Goal: Task Accomplishment & Management: Manage account settings

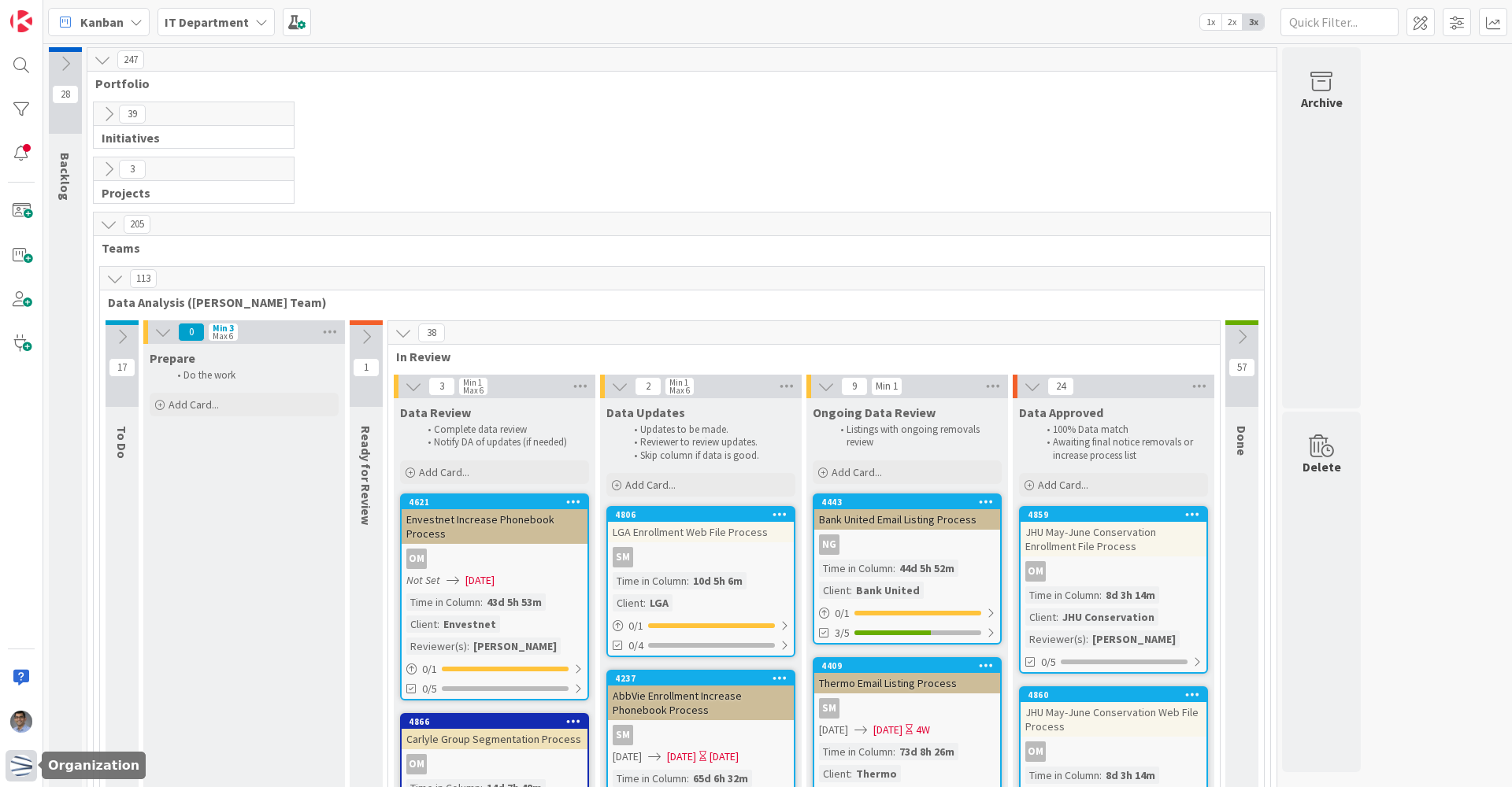
click at [10, 768] on div at bounding box center [21, 766] width 32 height 32
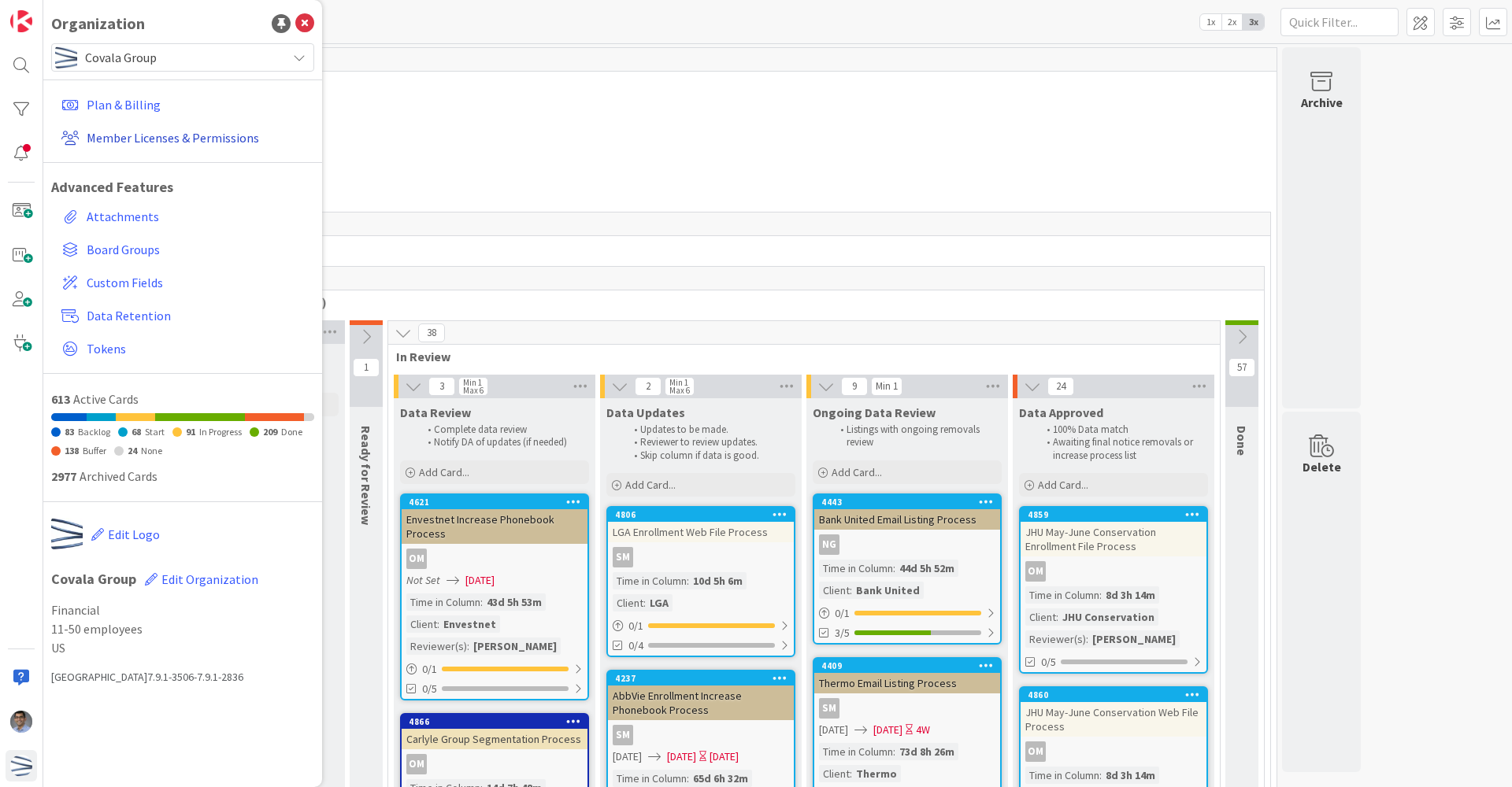
click at [166, 141] on link "Member Licenses & Permissions" at bounding box center [185, 138] width 259 height 29
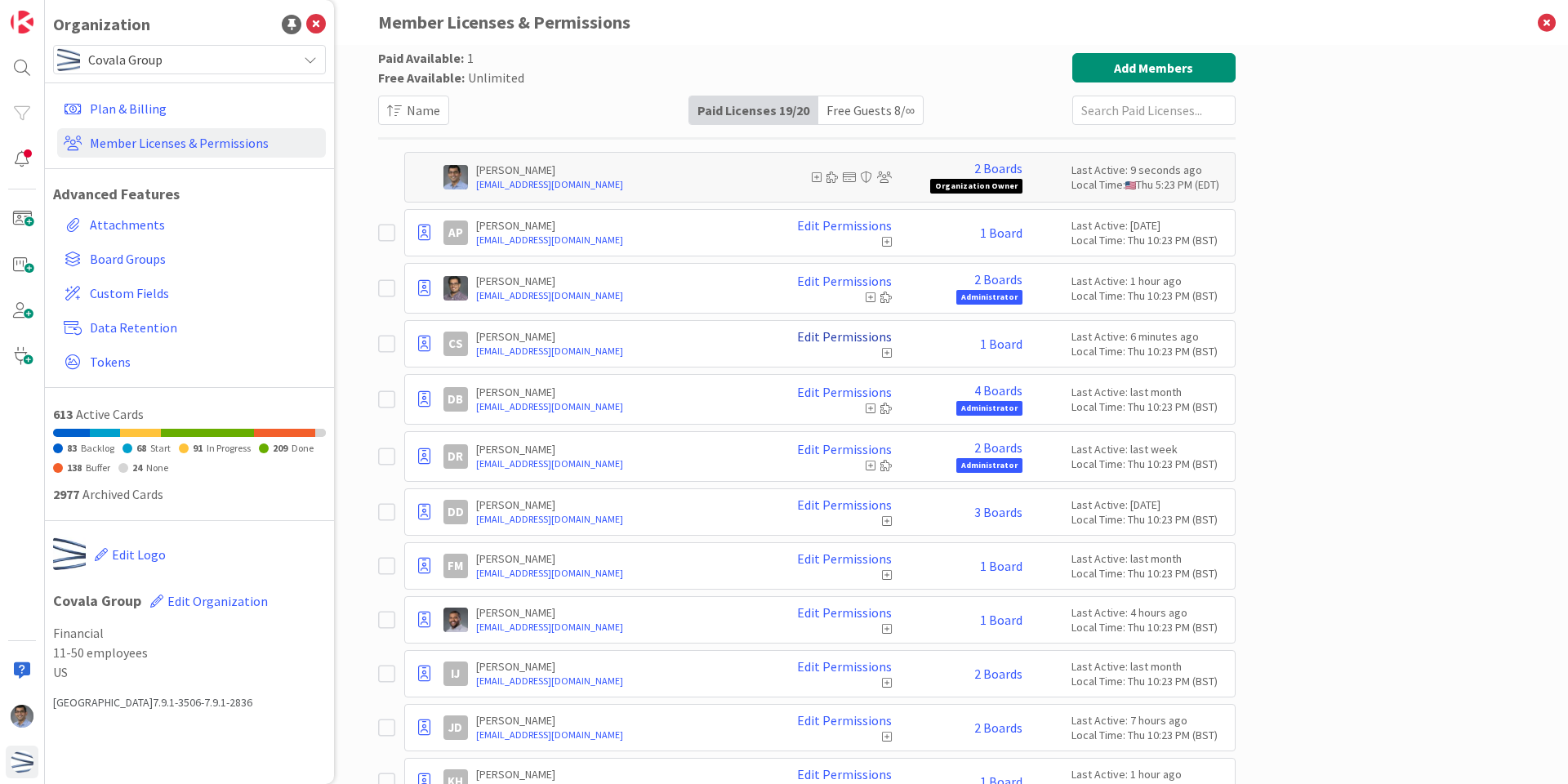
click at [849, 332] on link "Edit Permissions" at bounding box center [844, 337] width 95 height 15
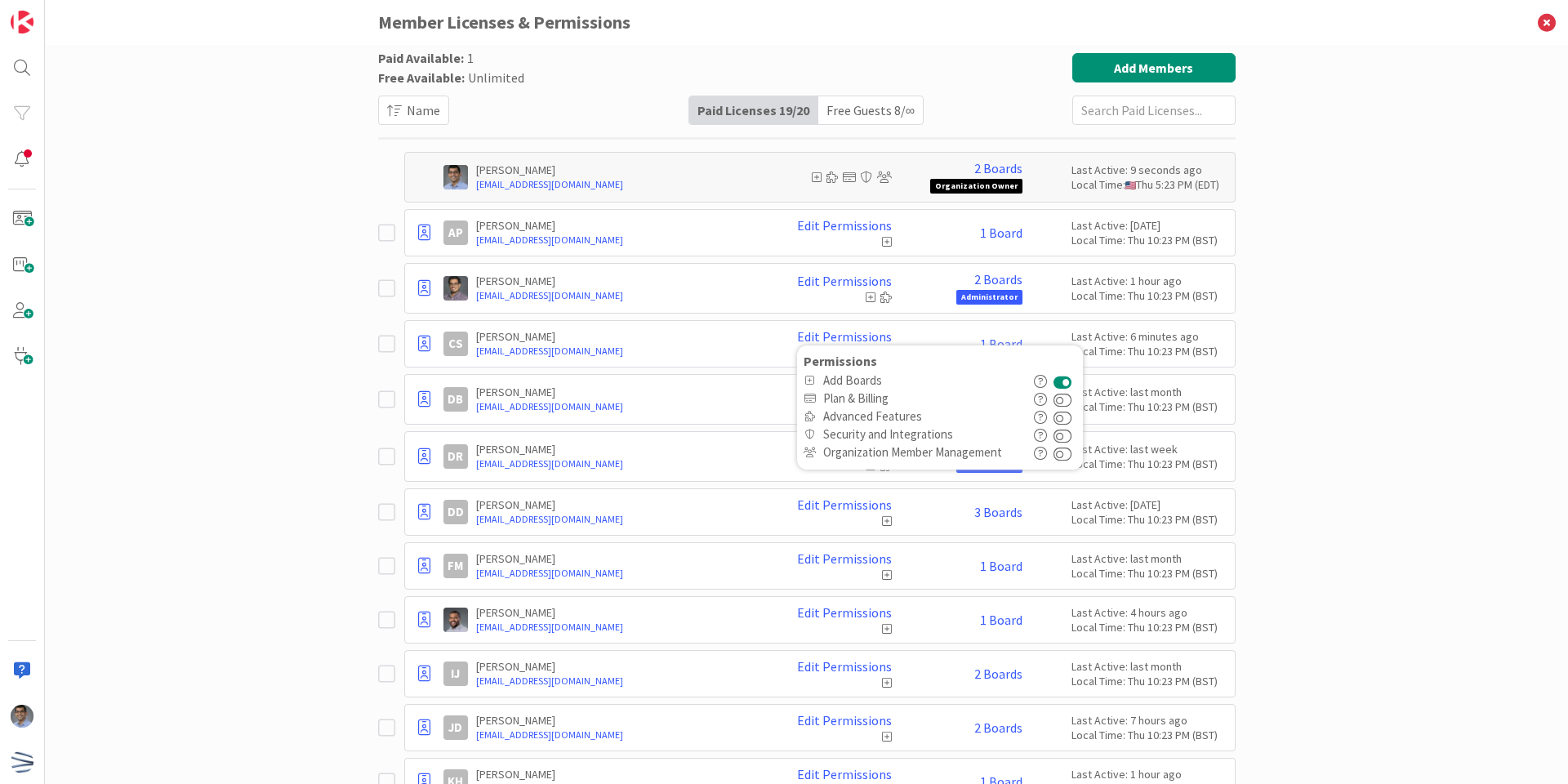
click at [1094, 343] on div "Last Active: 6 minutes ago" at bounding box center [1149, 337] width 155 height 15
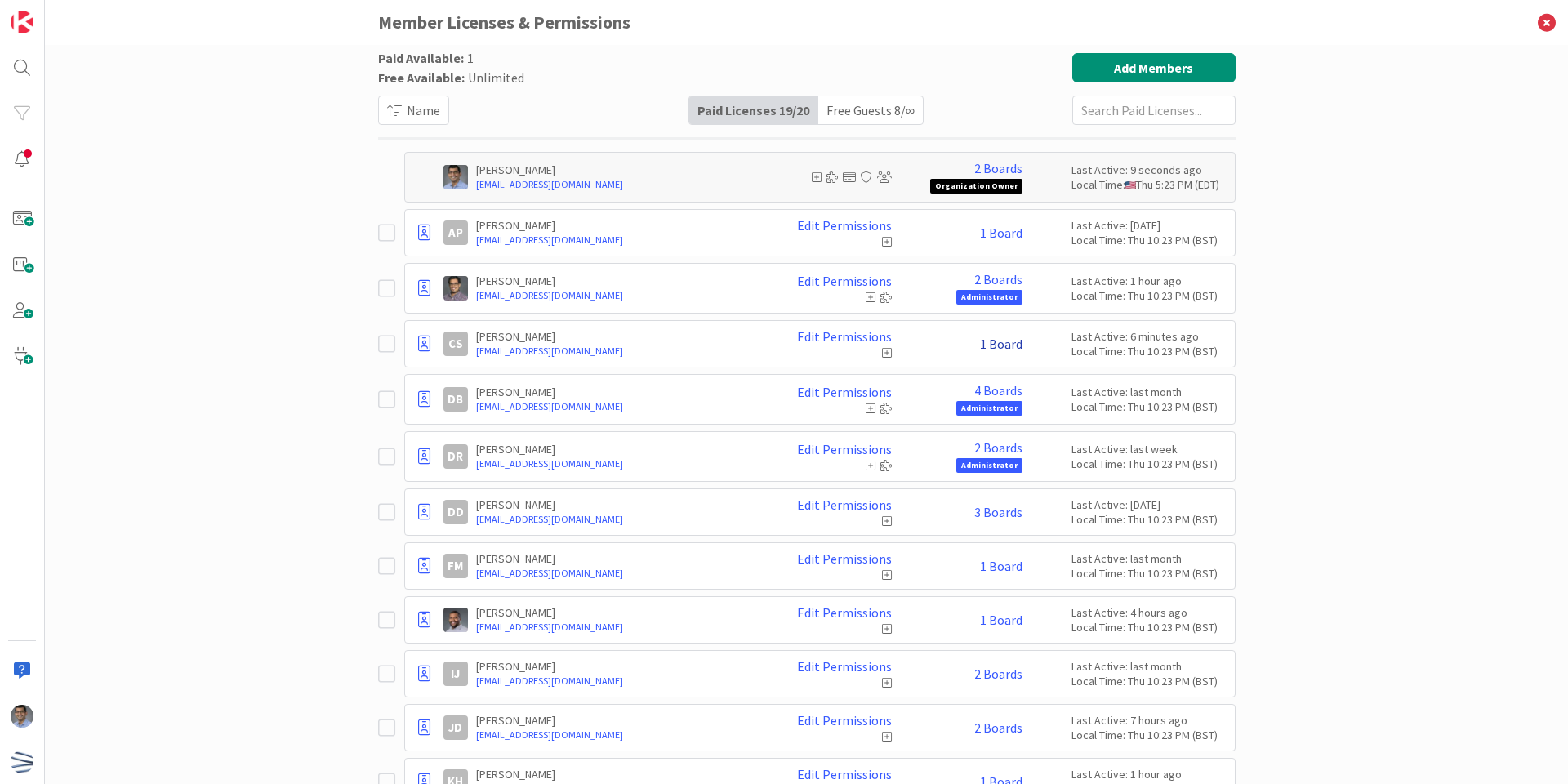
click at [1002, 347] on link "1 Board" at bounding box center [1001, 344] width 42 height 15
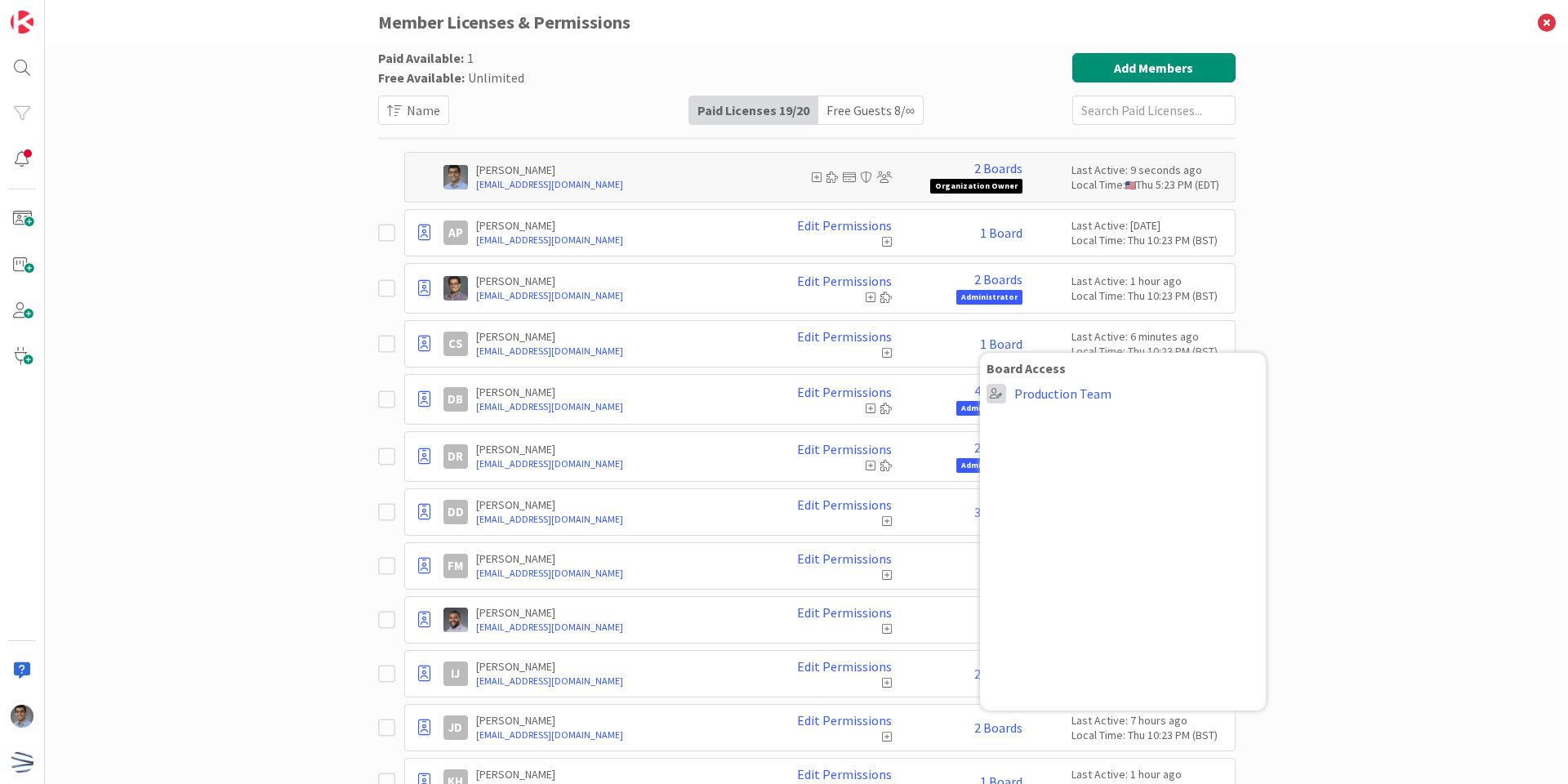
click at [994, 394] on span at bounding box center [996, 394] width 20 height 20
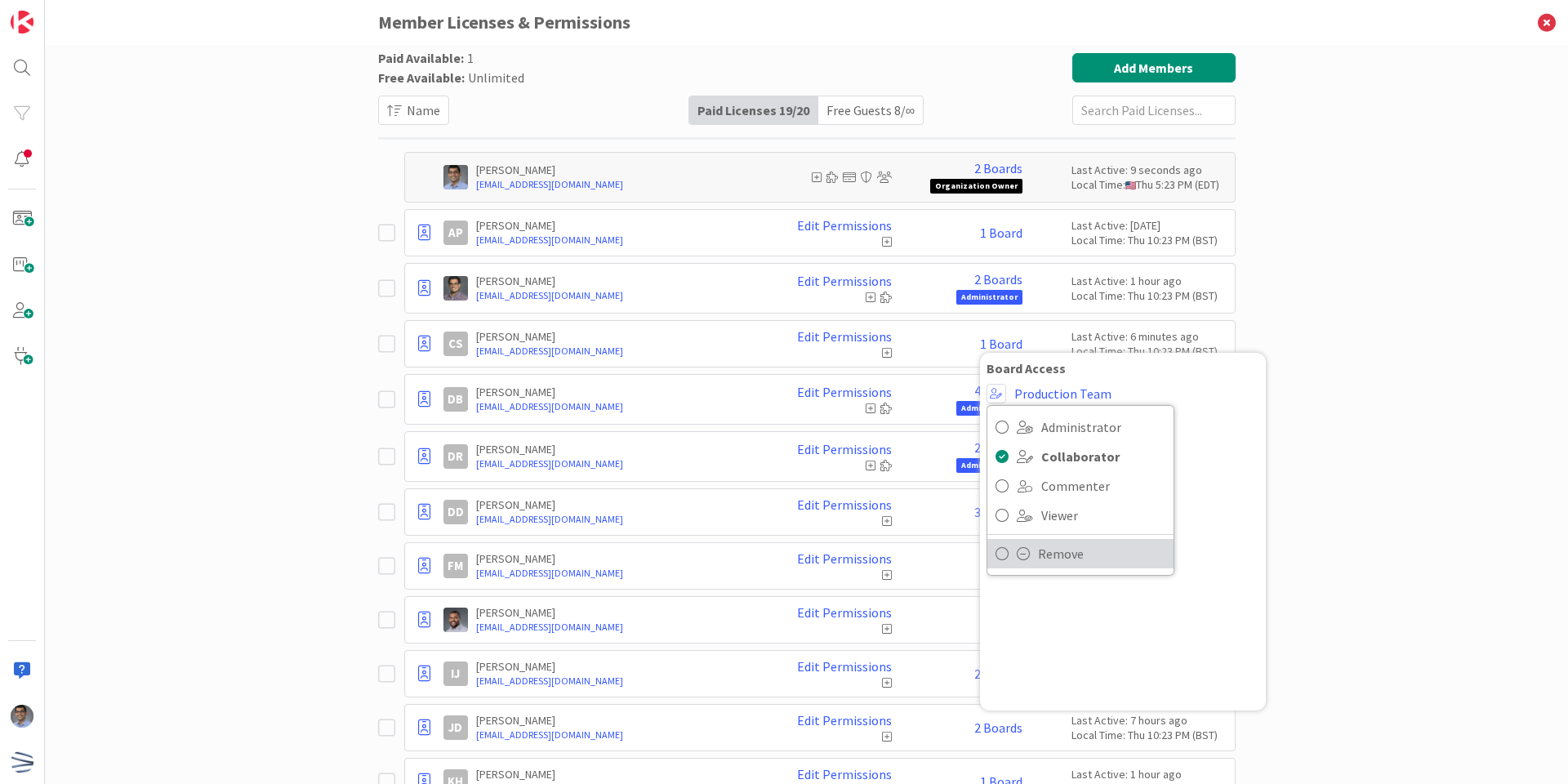
click at [1100, 564] on span "Remove" at bounding box center [1101, 554] width 127 height 25
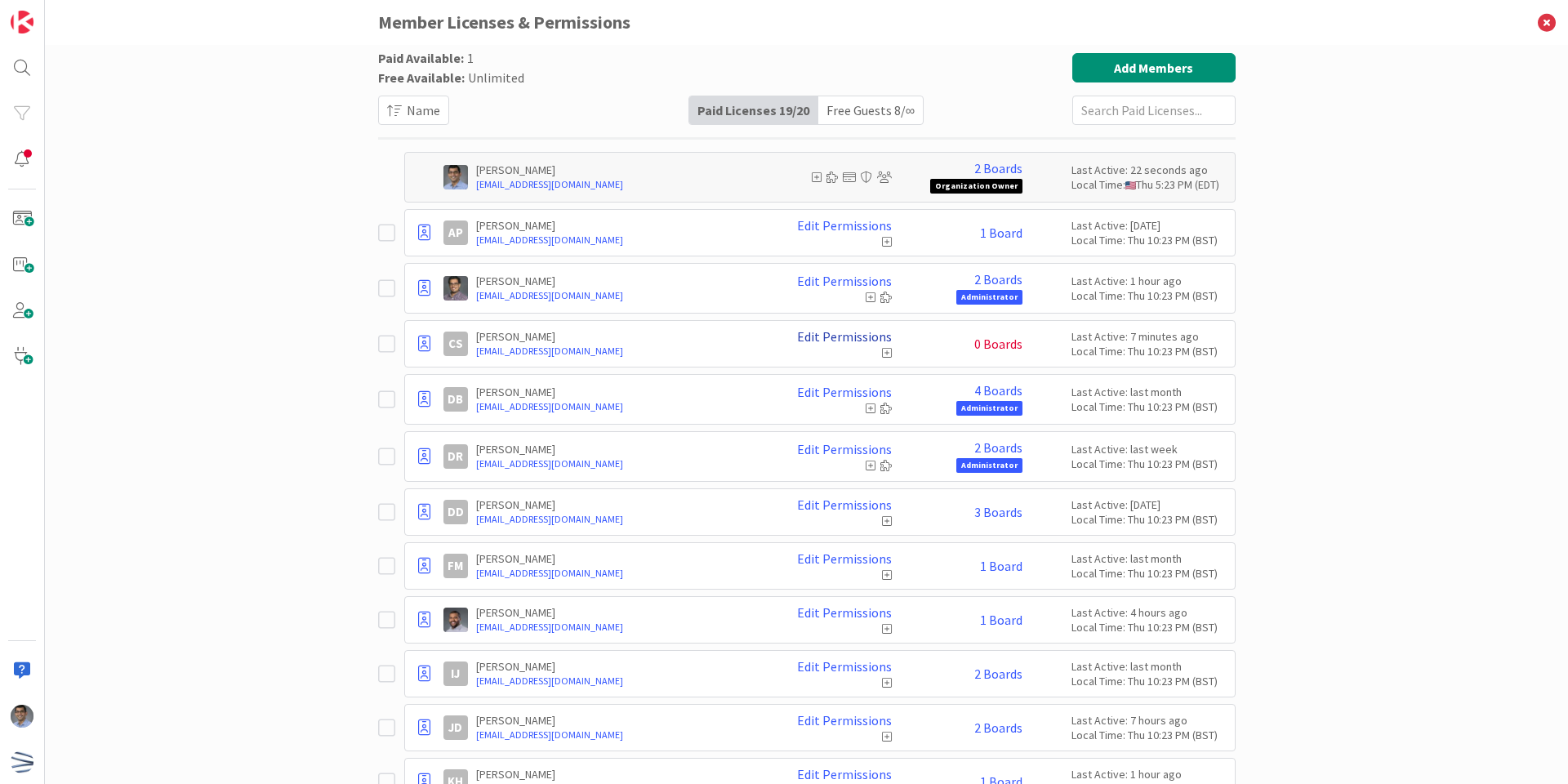
click at [852, 338] on link "Edit Permissions" at bounding box center [844, 337] width 95 height 15
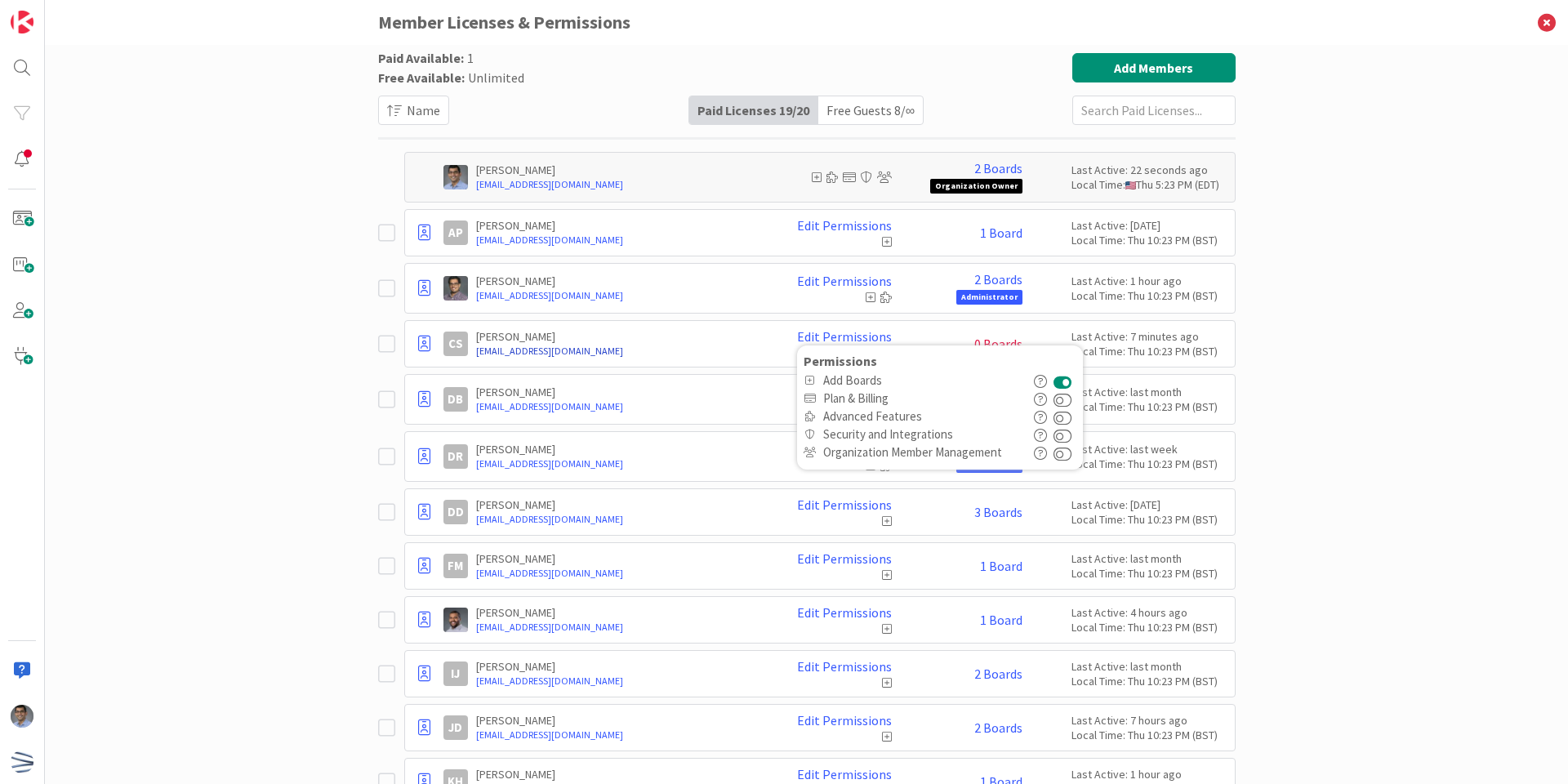
click at [747, 347] on link "[EMAIL_ADDRESS][DOMAIN_NAME]" at bounding box center [619, 352] width 285 height 15
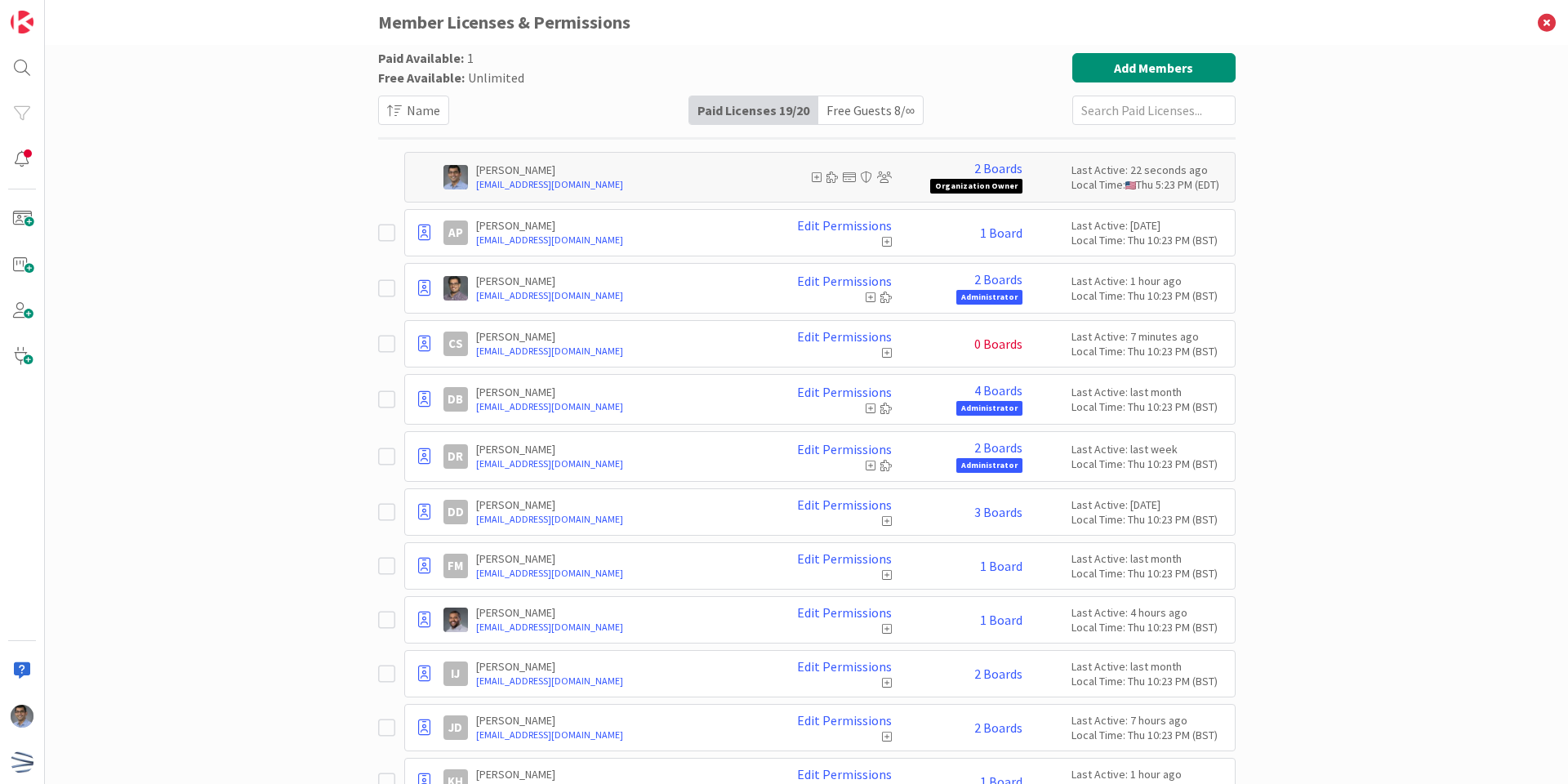
click at [882, 353] on icon at bounding box center [887, 353] width 10 height 12
click at [1071, 341] on div "Last Active: 7 minutes ago" at bounding box center [1149, 337] width 155 height 15
click at [556, 350] on link "[EMAIL_ADDRESS][DOMAIN_NAME]" at bounding box center [619, 352] width 285 height 15
click at [418, 344] on icon at bounding box center [424, 344] width 12 height 17
click at [919, 347] on div "0 Boards" at bounding box center [961, 344] width 123 height 15
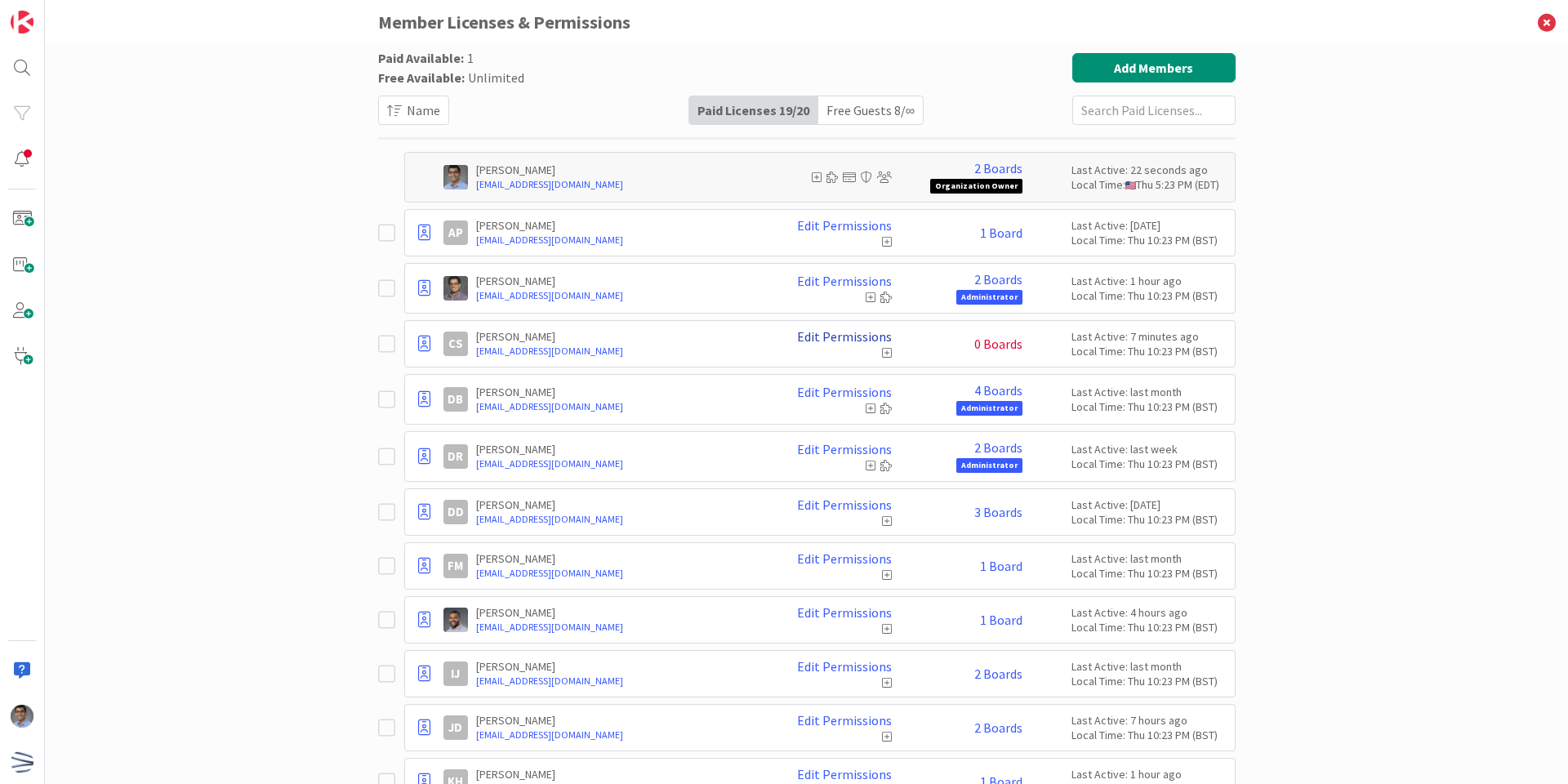
click at [821, 338] on link "Edit Permissions" at bounding box center [844, 337] width 95 height 15
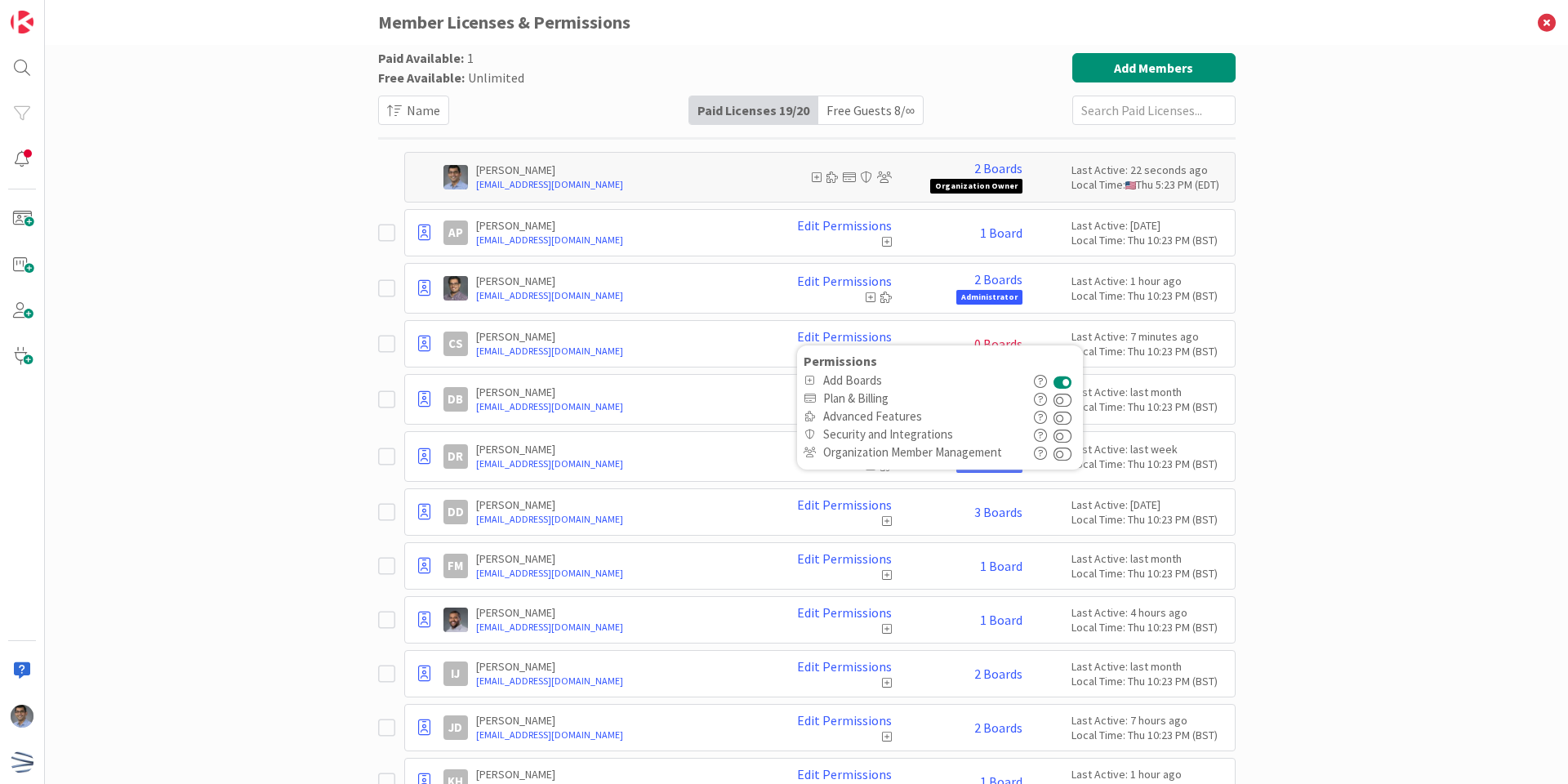
click at [734, 366] on div "License Demote to Free Guest Remove from All Boards Remove from Organization CS…" at bounding box center [820, 343] width 831 height 47
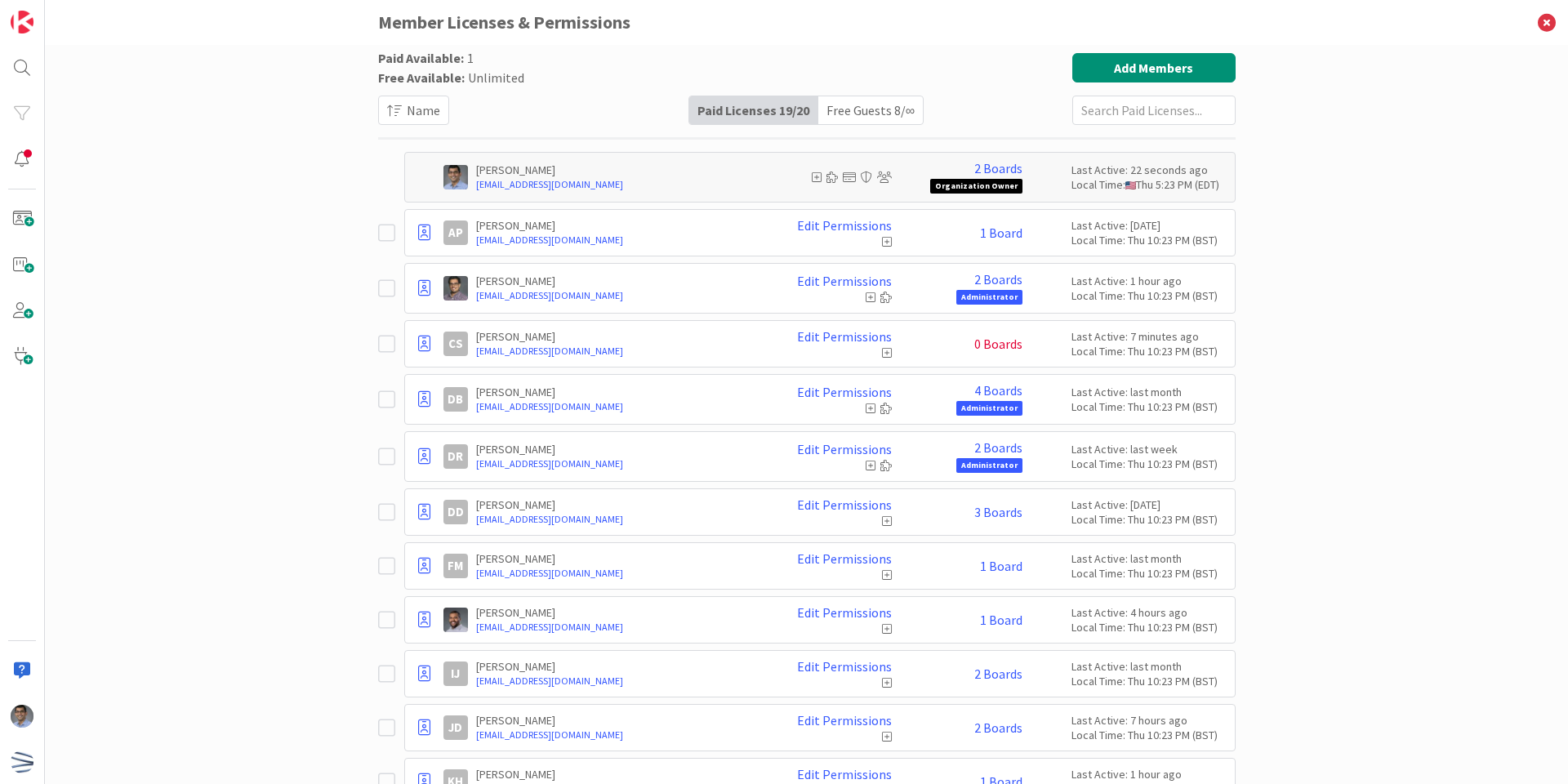
click at [994, 342] on span "0 Boards" at bounding box center [998, 344] width 48 height 15
click at [882, 349] on icon at bounding box center [887, 353] width 10 height 12
click at [1162, 357] on div "Local Time: Thu 10:23 PM (BST)" at bounding box center [1149, 352] width 155 height 15
click at [22, 758] on img at bounding box center [22, 763] width 23 height 23
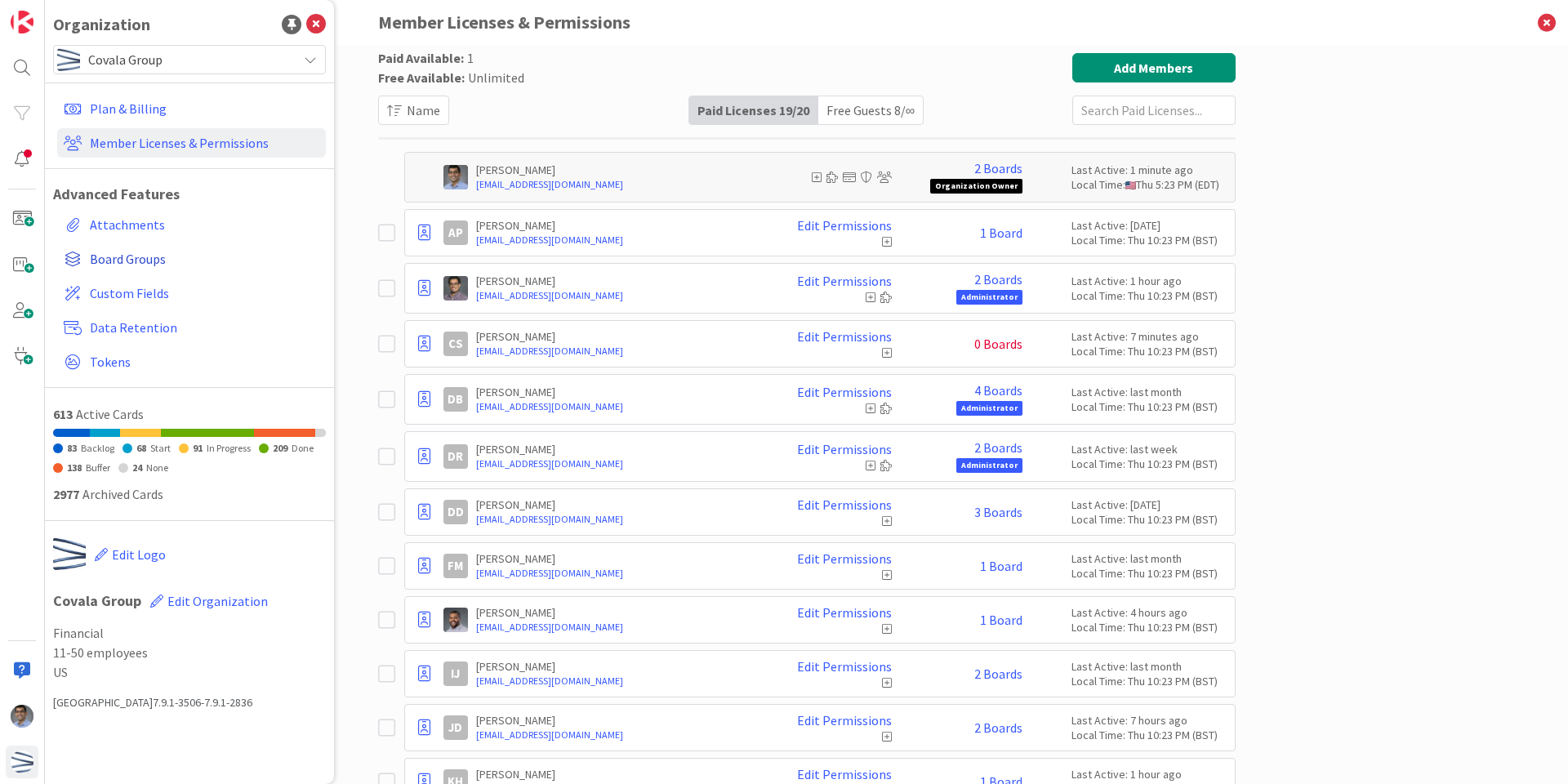
click at [156, 262] on span "Board Groups" at bounding box center [205, 259] width 229 height 20
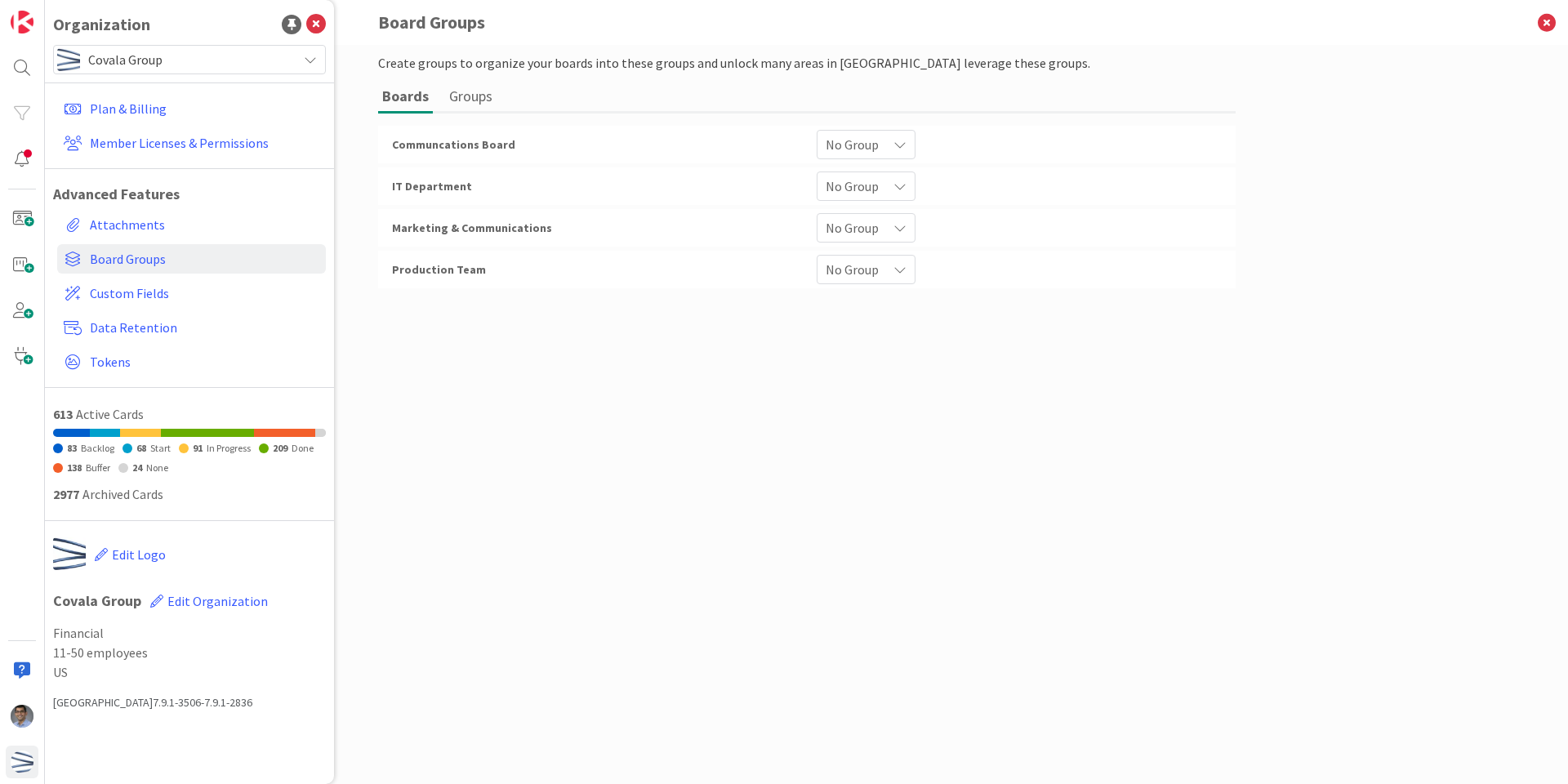
click at [874, 149] on span "No Group" at bounding box center [852, 144] width 53 height 23
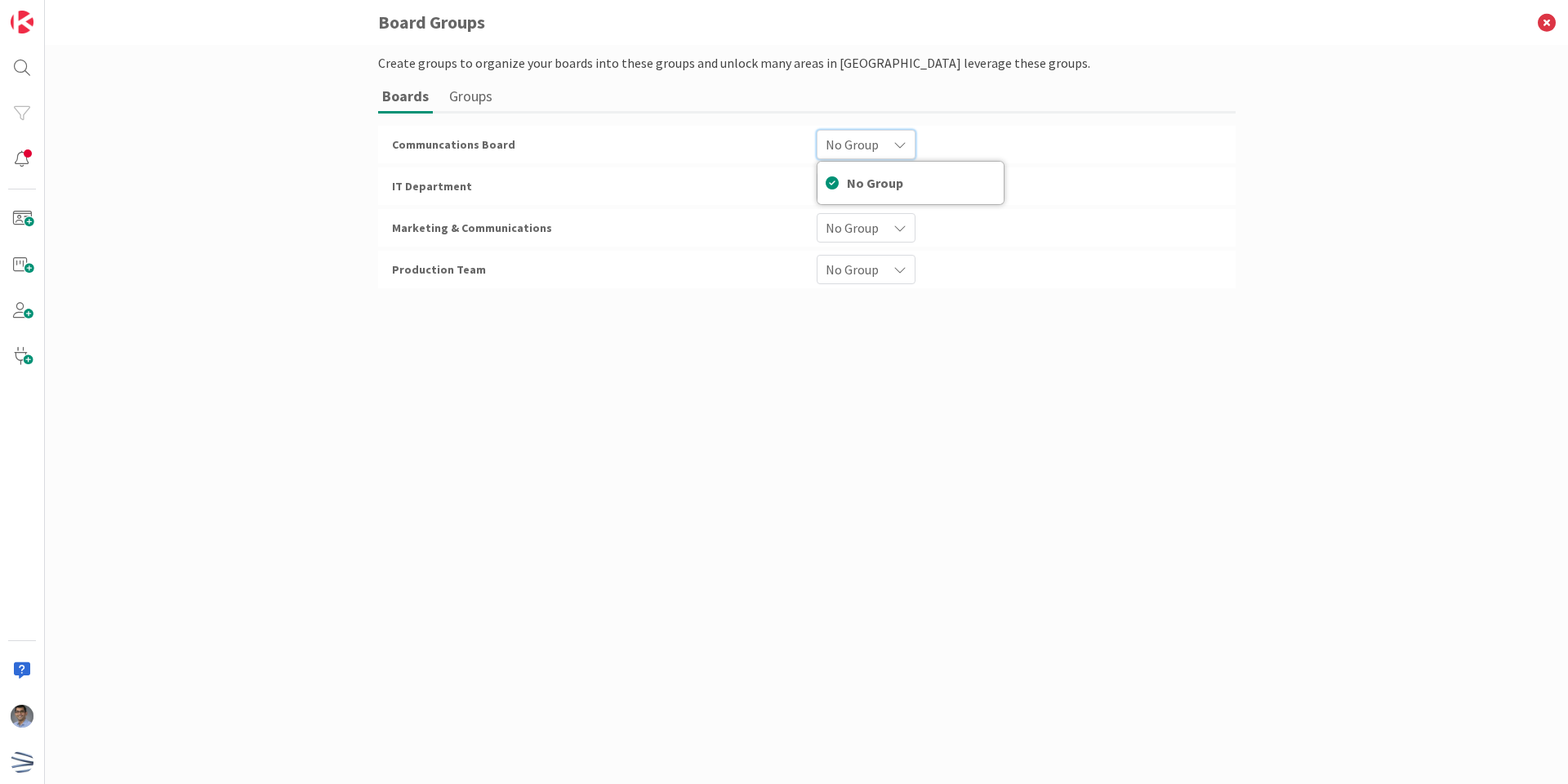
click at [652, 136] on div "Communcations Board" at bounding box center [594, 144] width 425 height 30
click at [444, 128] on div "Communcations Board No Group No Group" at bounding box center [807, 144] width 858 height 38
click at [448, 149] on span "Communcations Board" at bounding box center [454, 144] width 124 height 15
click at [31, 9] on link at bounding box center [22, 22] width 33 height 33
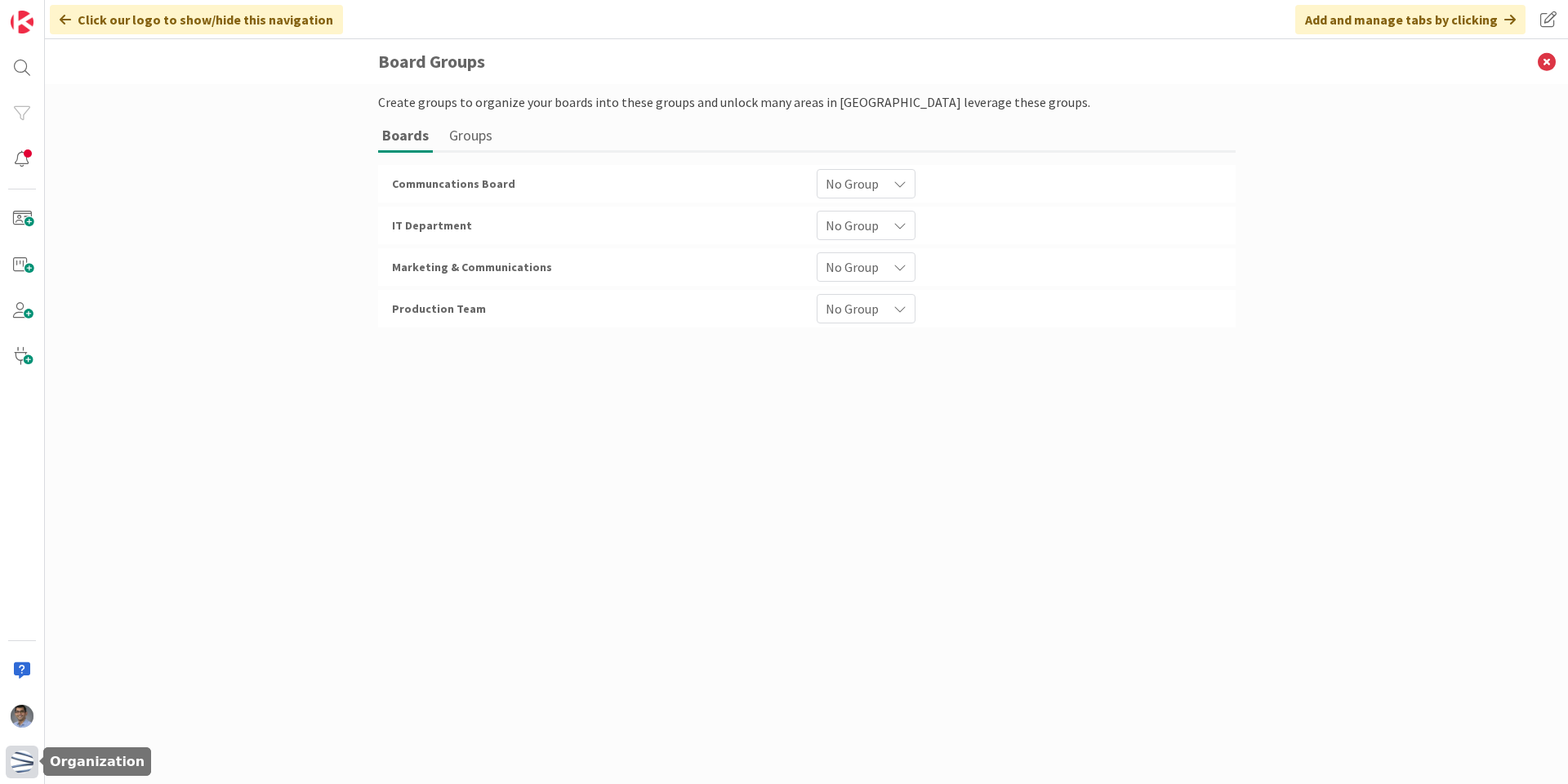
click at [15, 762] on img at bounding box center [22, 763] width 23 height 23
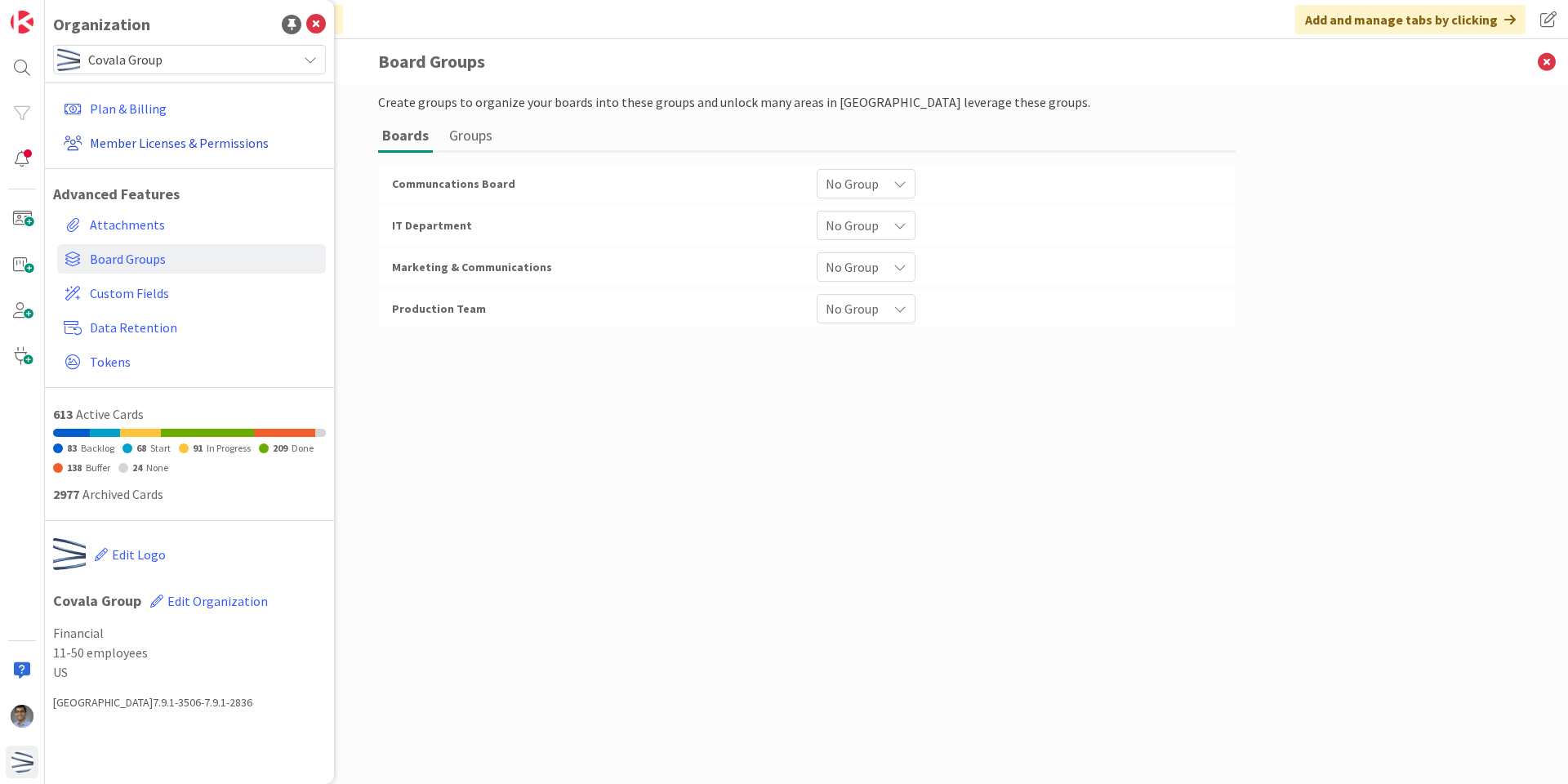
click at [175, 143] on link "Member Licenses & Permissions" at bounding box center [191, 143] width 269 height 30
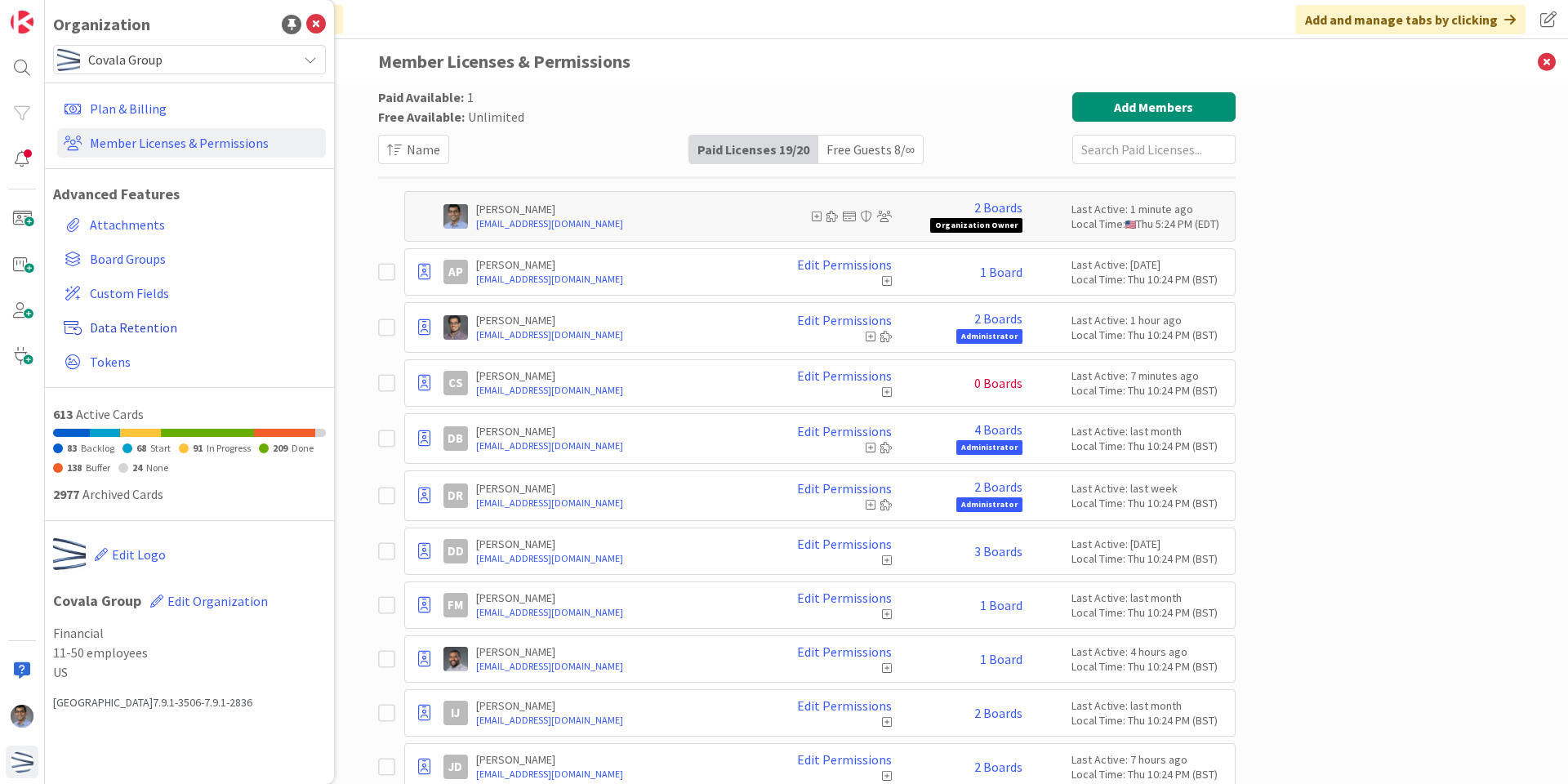
click at [130, 325] on span "Data Retention" at bounding box center [205, 328] width 229 height 20
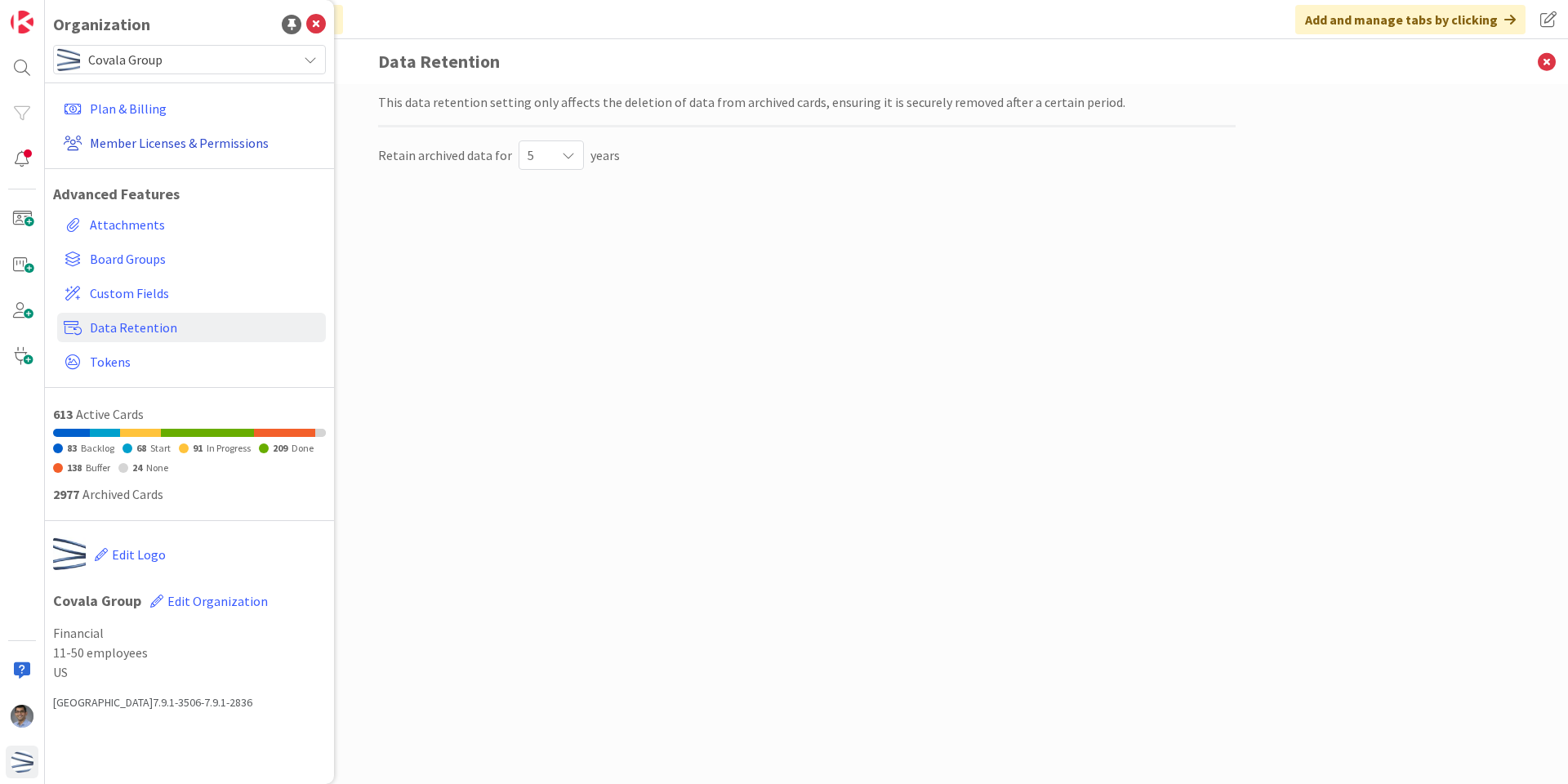
click at [153, 149] on link "Member Licenses & Permissions" at bounding box center [191, 143] width 269 height 30
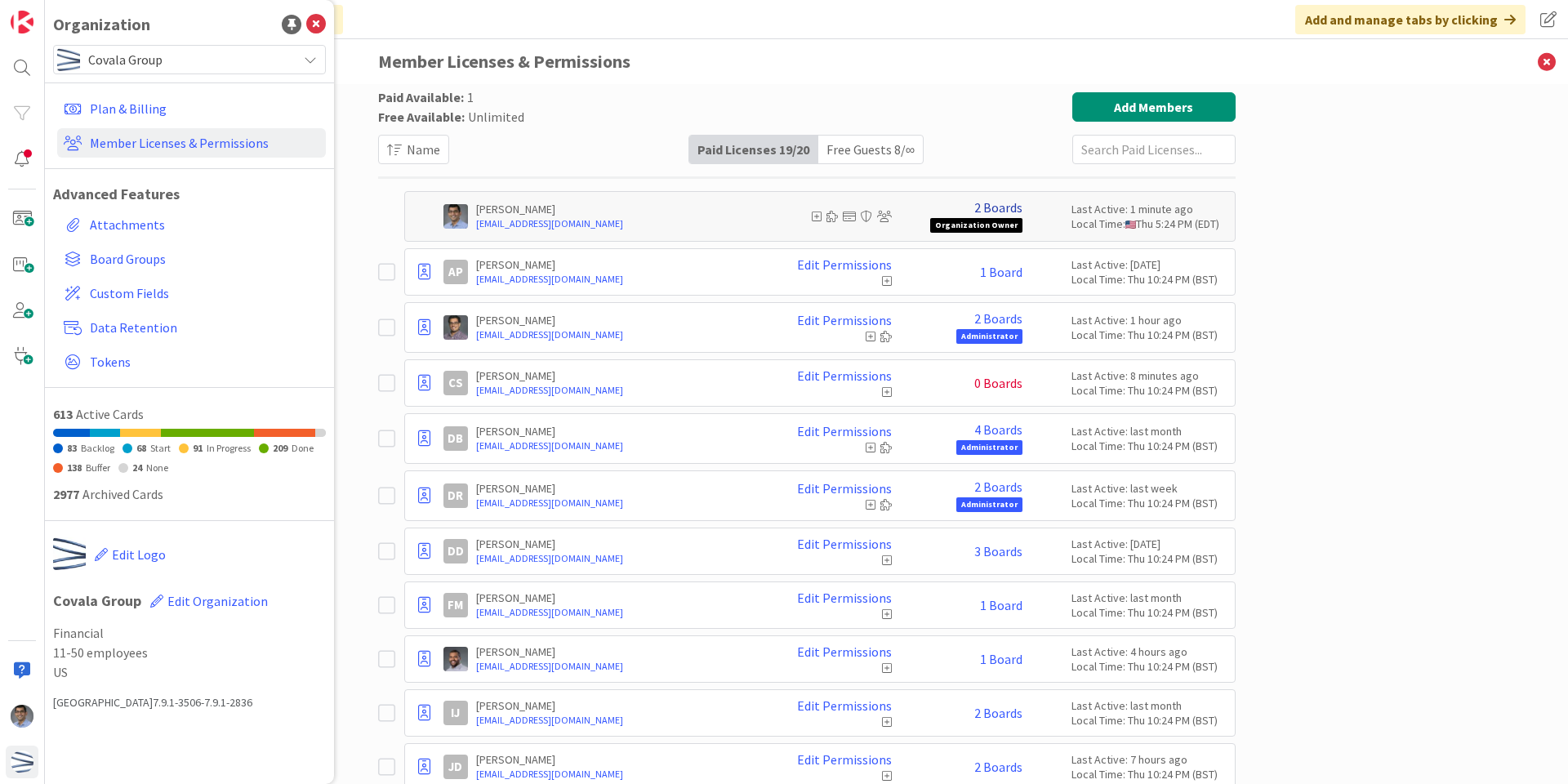
click at [1011, 209] on link "2 Boards" at bounding box center [998, 208] width 48 height 15
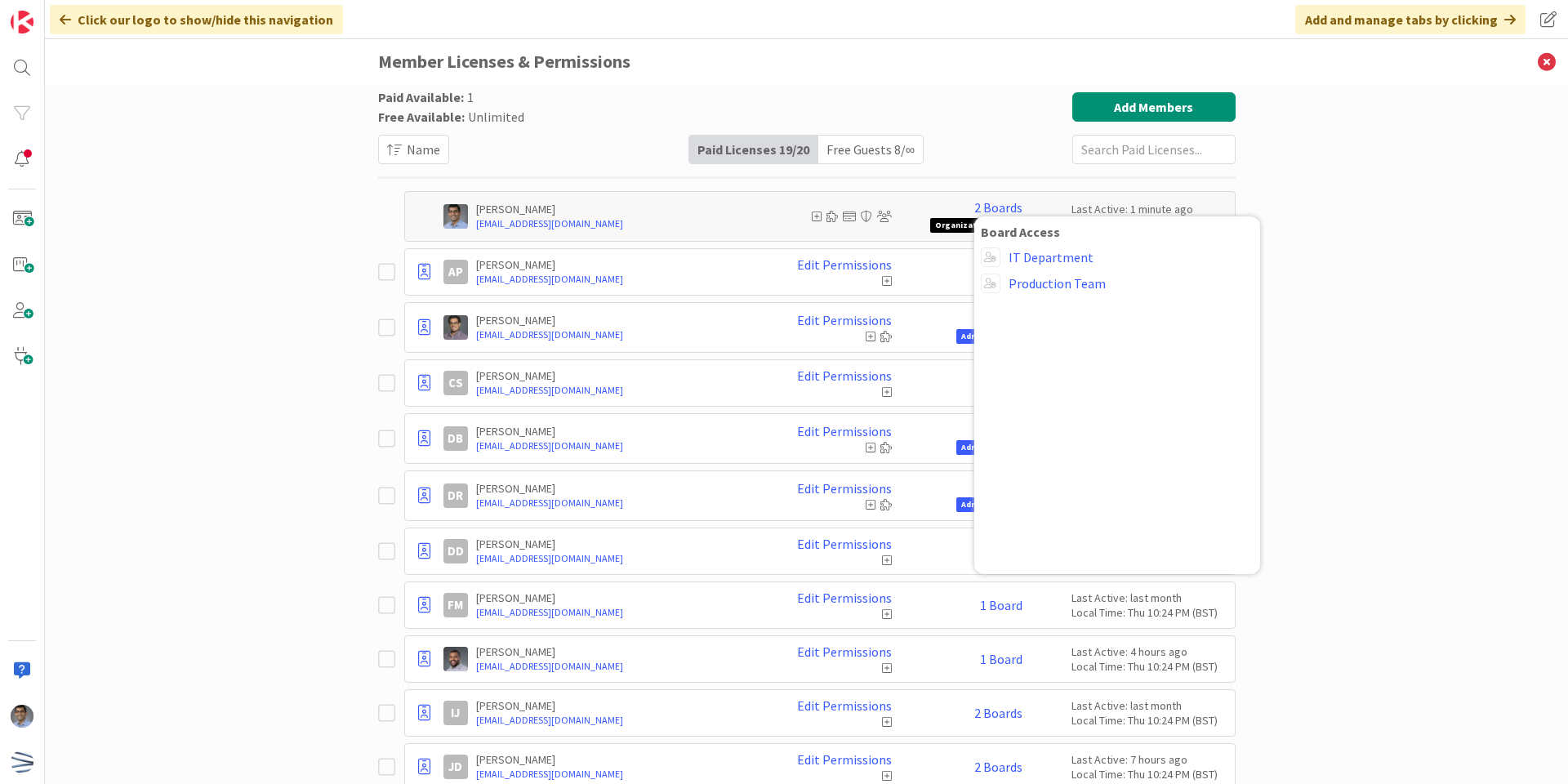
click at [884, 307] on div "[PERSON_NAME] [EMAIL_ADDRESS][DOMAIN_NAME] Edit Permissions 2 Boards Administra…" at bounding box center [820, 327] width 831 height 50
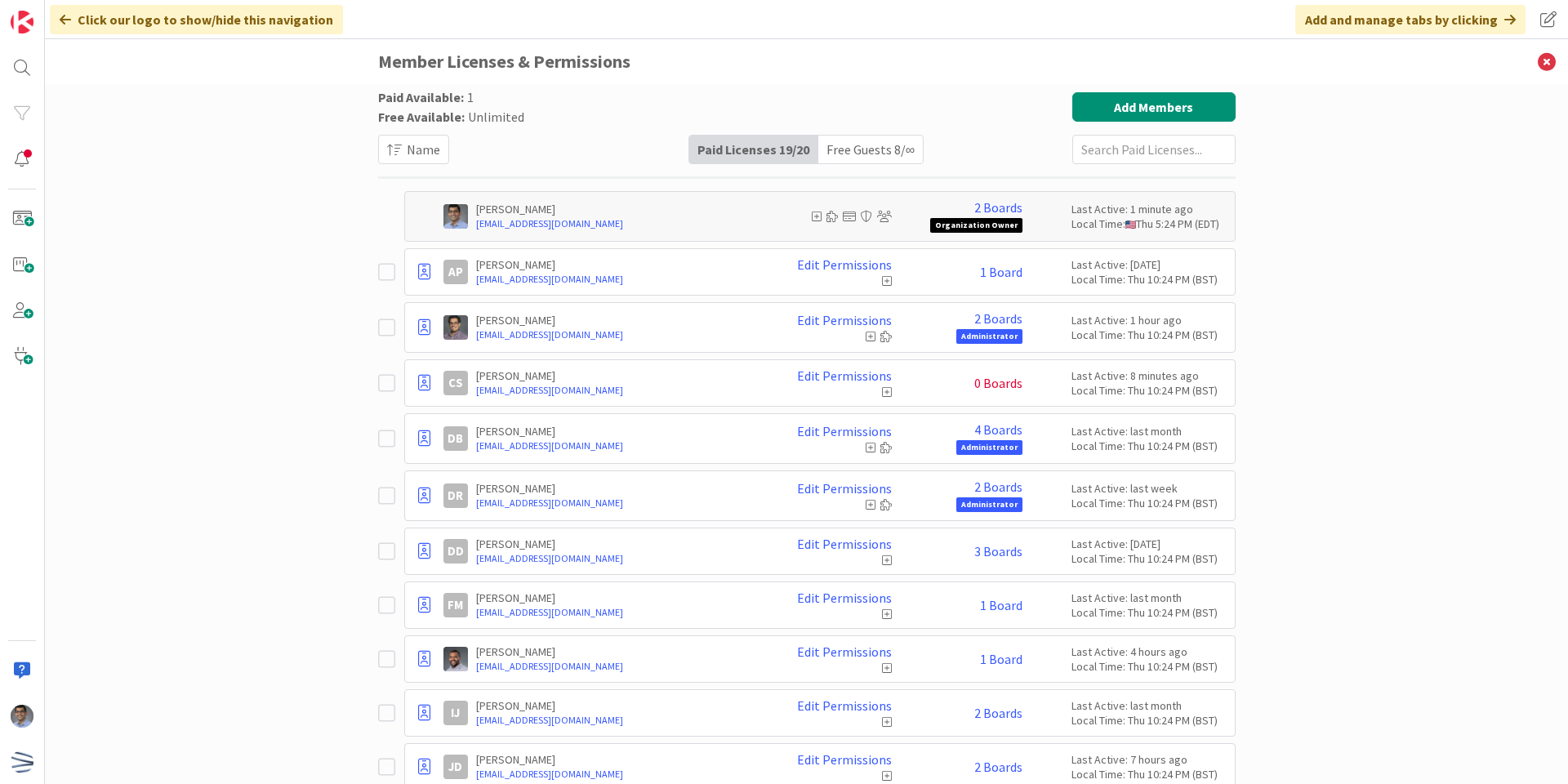
click at [977, 387] on span "0 Boards" at bounding box center [998, 383] width 48 height 15
drag, startPoint x: 977, startPoint y: 387, endPoint x: 1148, endPoint y: 380, distance: 171.1
click at [1148, 380] on div "Last Active: 8 minutes ago" at bounding box center [1149, 376] width 155 height 15
click at [861, 375] on link "Edit Permissions" at bounding box center [844, 376] width 95 height 15
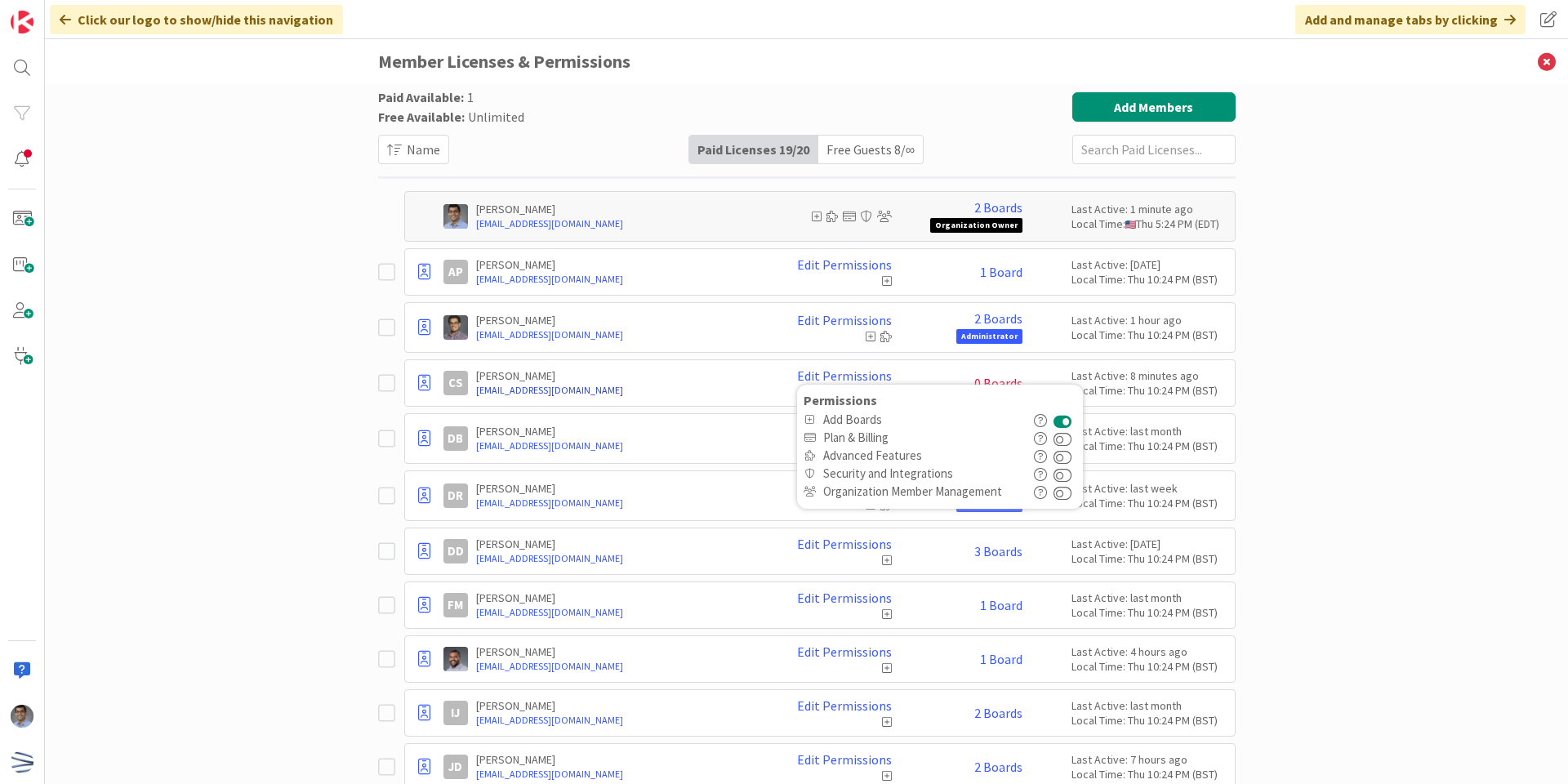
click at [714, 385] on link "[EMAIL_ADDRESS][DOMAIN_NAME]" at bounding box center [619, 390] width 285 height 15
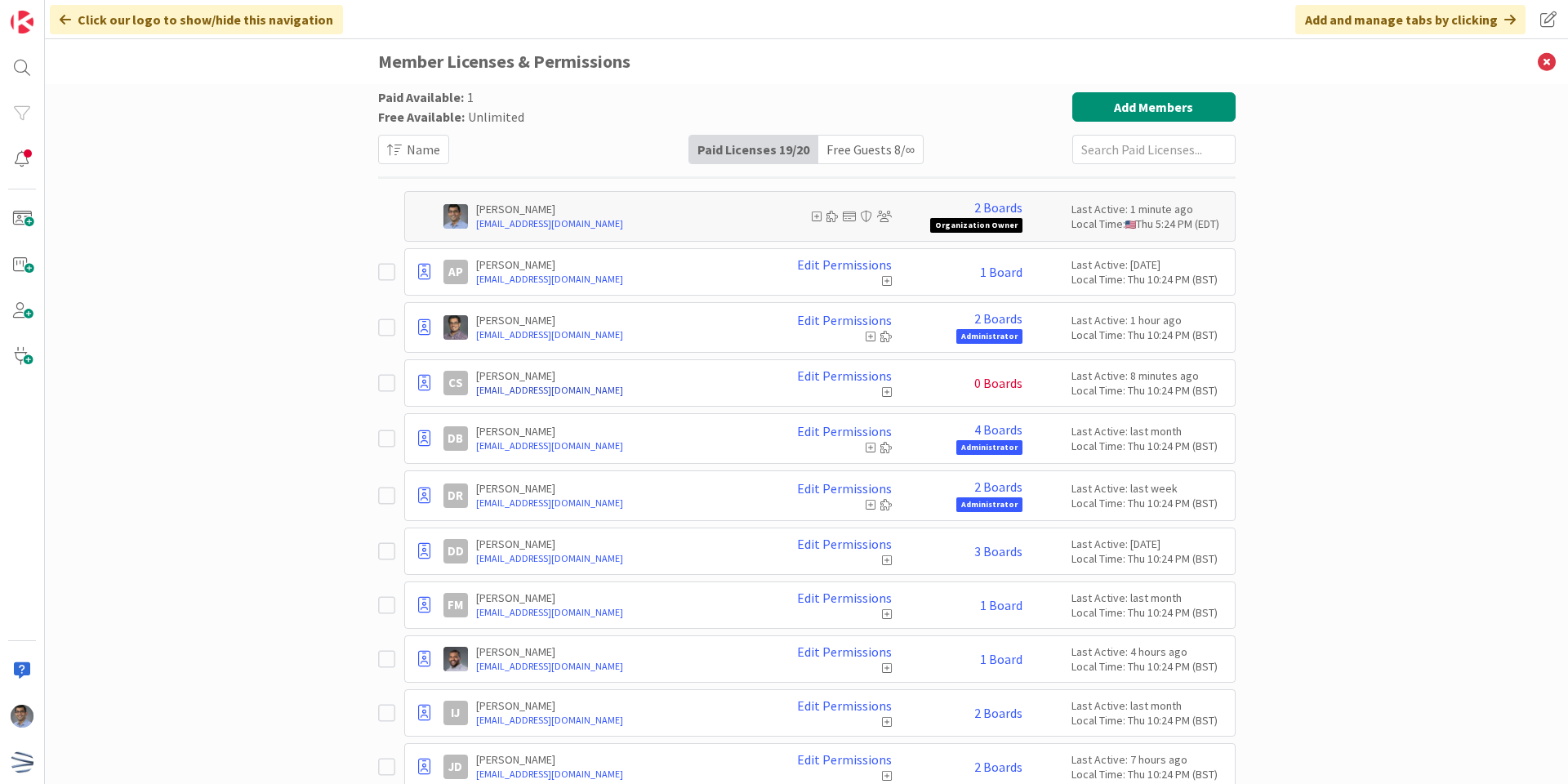
click at [515, 388] on link "[EMAIL_ADDRESS][DOMAIN_NAME]" at bounding box center [619, 390] width 285 height 15
click at [418, 385] on icon at bounding box center [424, 383] width 12 height 17
click at [384, 382] on icon at bounding box center [390, 383] width 25 height 20
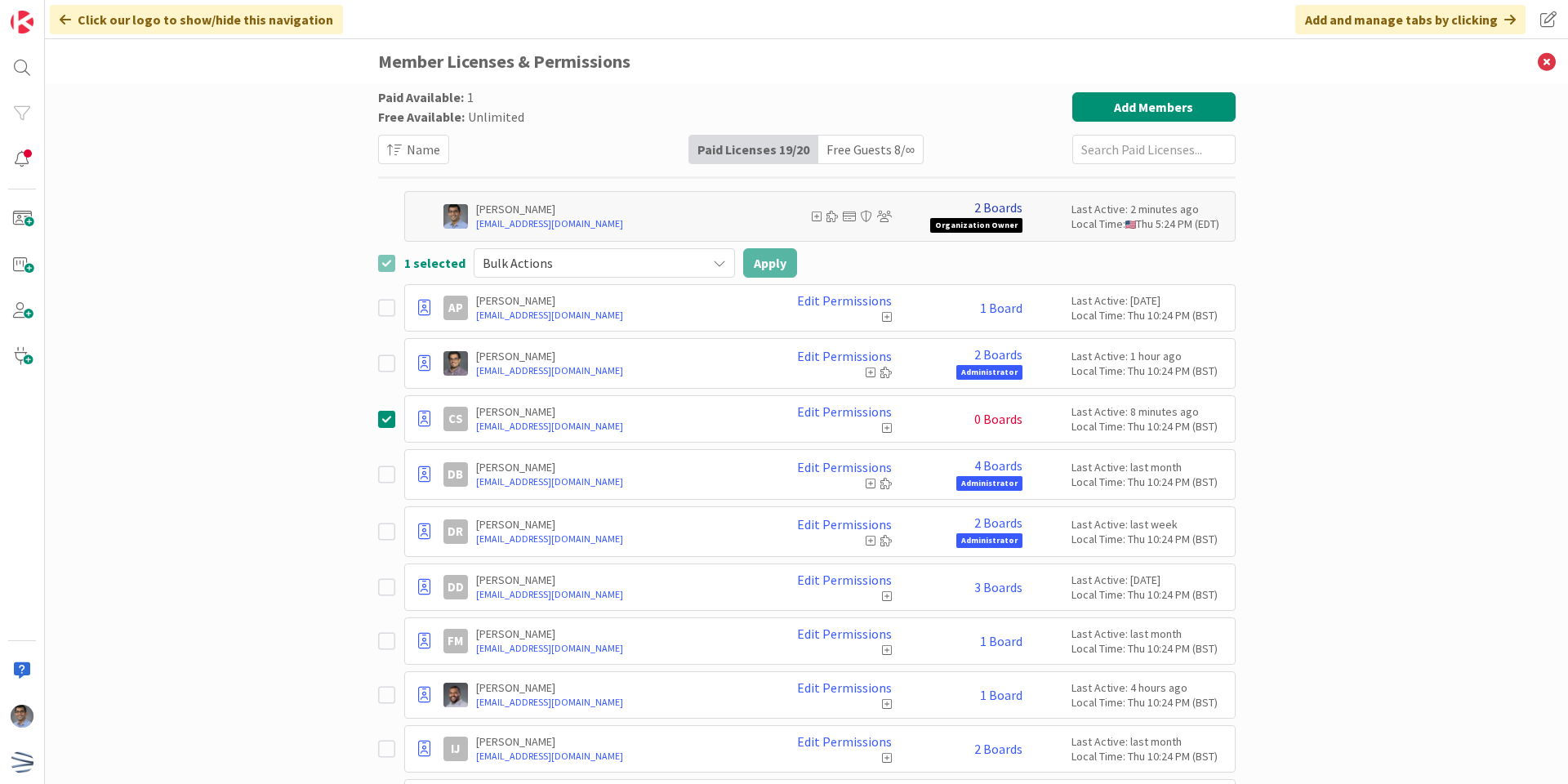
click at [991, 207] on link "2 Boards" at bounding box center [998, 208] width 48 height 15
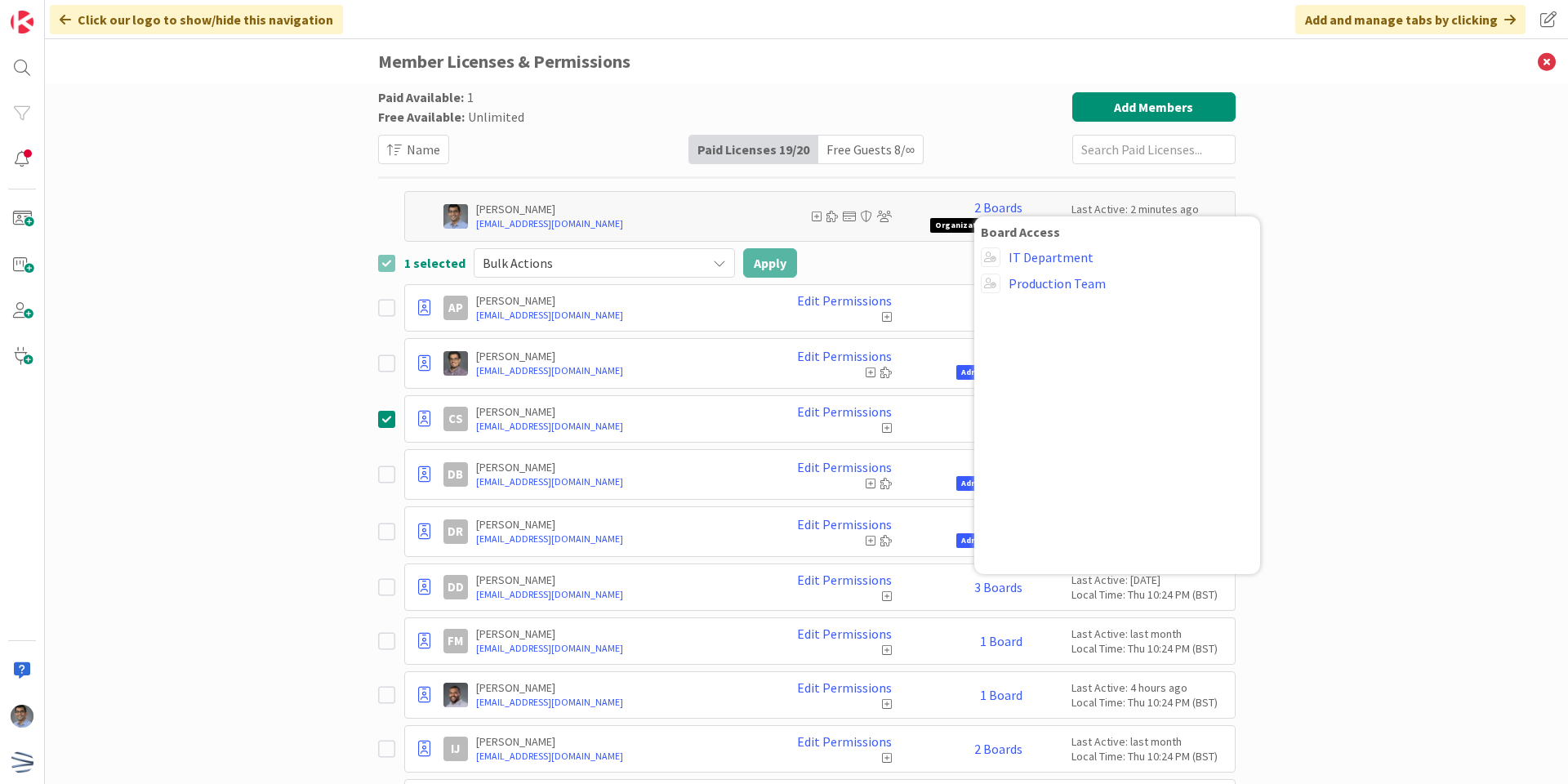
click at [360, 205] on div "Paid Available: 1 Free Available: Unlimited Name Paid Licenses 19 / 20 Free Gue…" at bounding box center [806, 434] width 1523 height 700
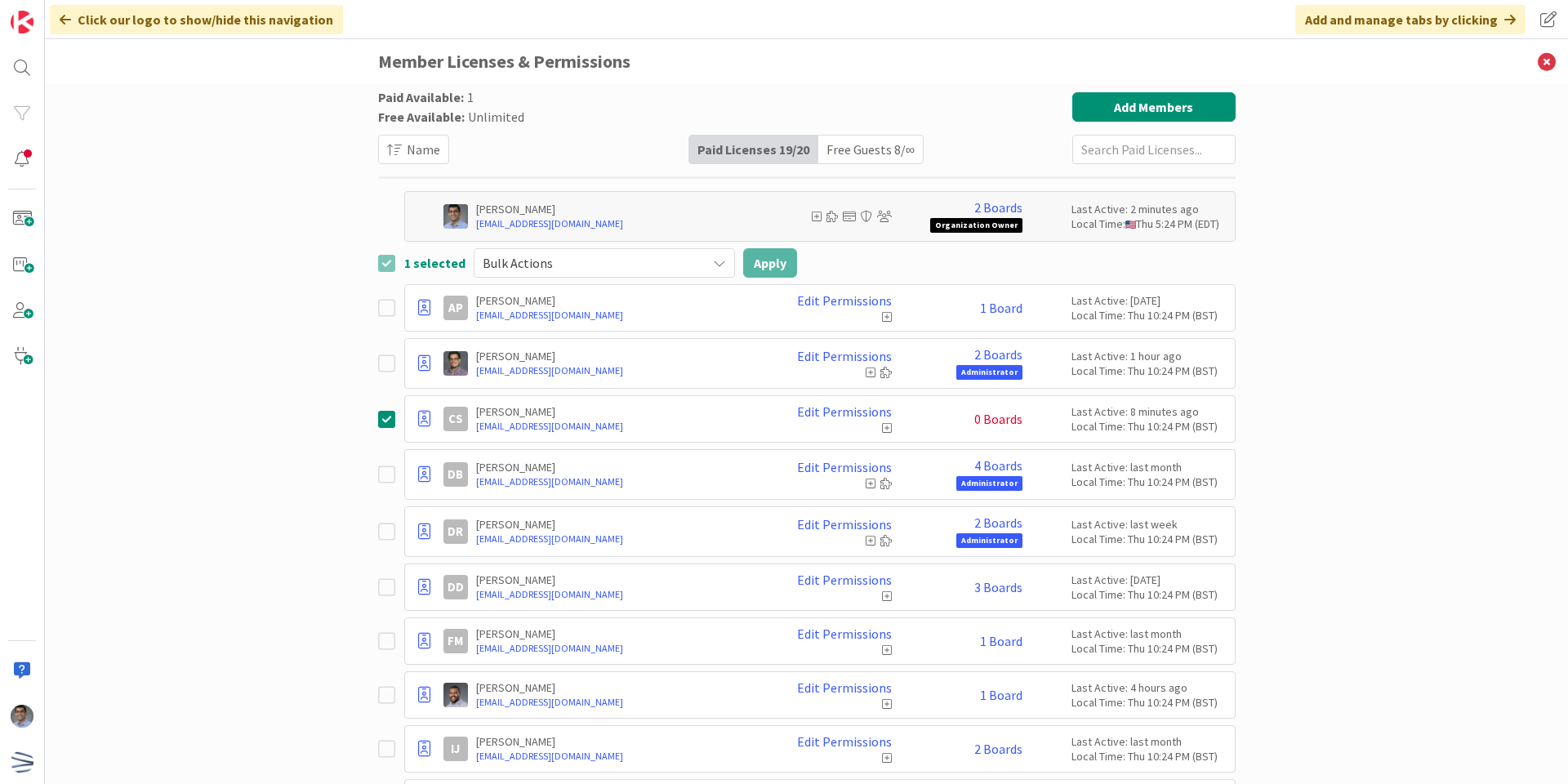
click at [381, 419] on icon at bounding box center [390, 419] width 25 height 20
